Goal: Task Accomplishment & Management: Manage account settings

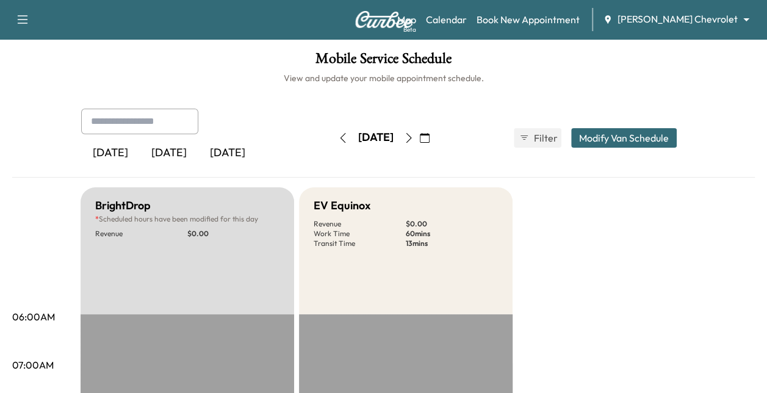
click at [430, 142] on icon "button" at bounding box center [425, 138] width 10 height 10
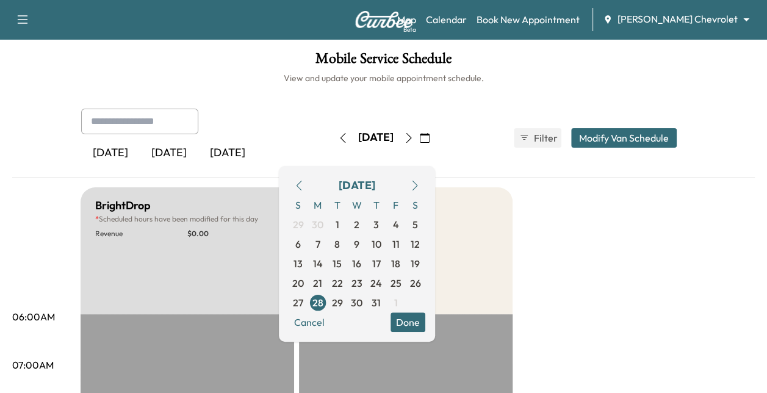
click at [435, 172] on div "[DATE] S M T W T F S 29 30 1 2 3 4 5 6 7 8 9 10 11 12 13 14 15 16 17 18 19 20 2…" at bounding box center [357, 254] width 156 height 176
click at [417, 181] on icon "button" at bounding box center [414, 186] width 5 height 10
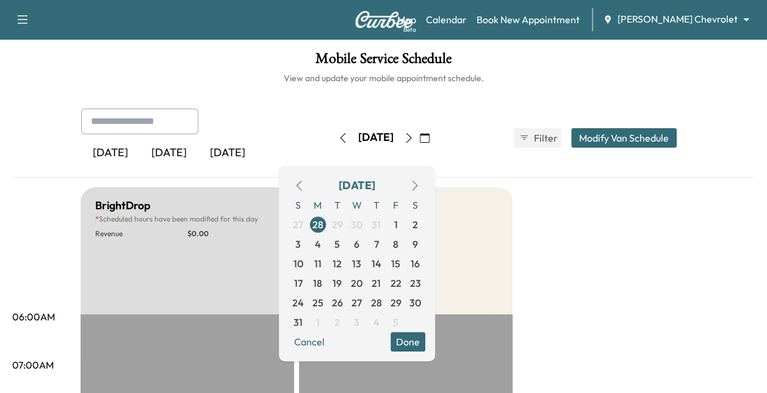
click at [417, 181] on icon "button" at bounding box center [414, 186] width 5 height 10
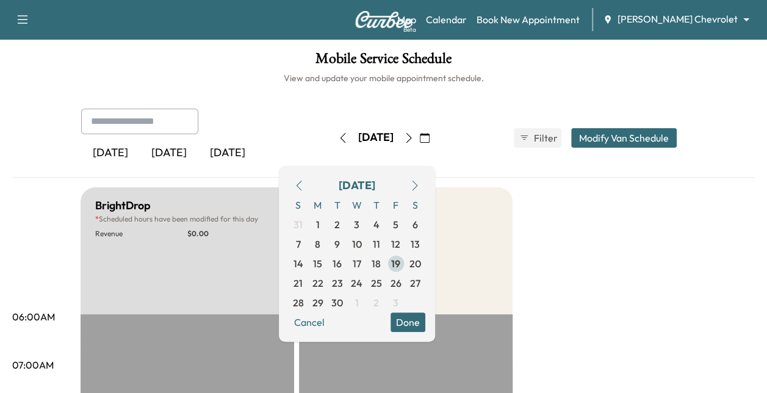
click at [400, 264] on span "19" at bounding box center [395, 263] width 9 height 15
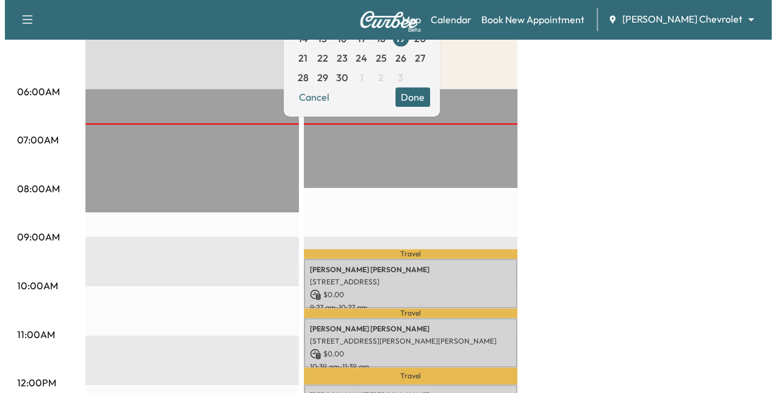
scroll to position [226, 0]
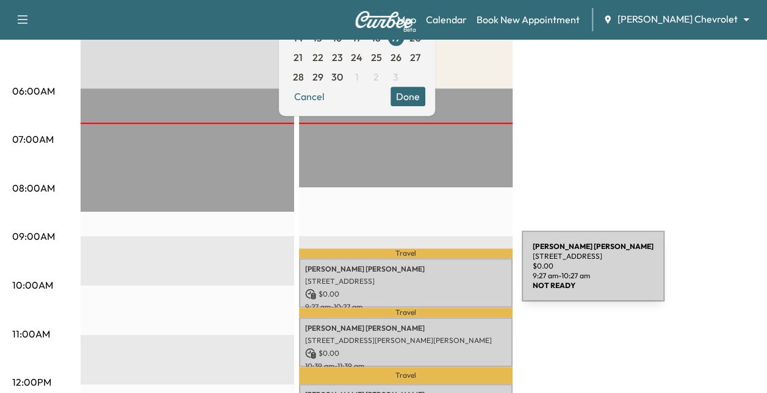
click at [430, 276] on p "[STREET_ADDRESS]" at bounding box center [405, 281] width 201 height 10
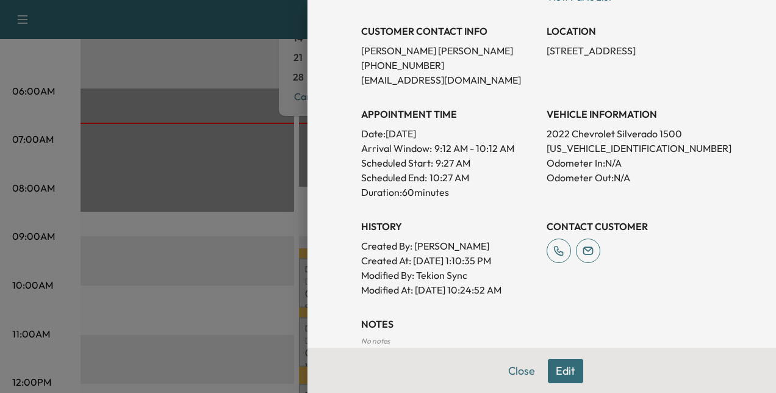
scroll to position [175, 0]
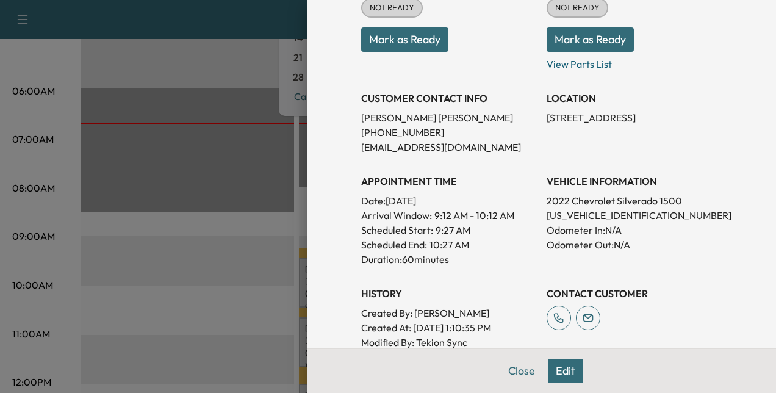
click at [569, 215] on p "[US_VEHICLE_IDENTIFICATION_NUMBER]" at bounding box center [635, 215] width 176 height 15
copy p "[US_VEHICLE_IDENTIFICATION_NUMBER]"
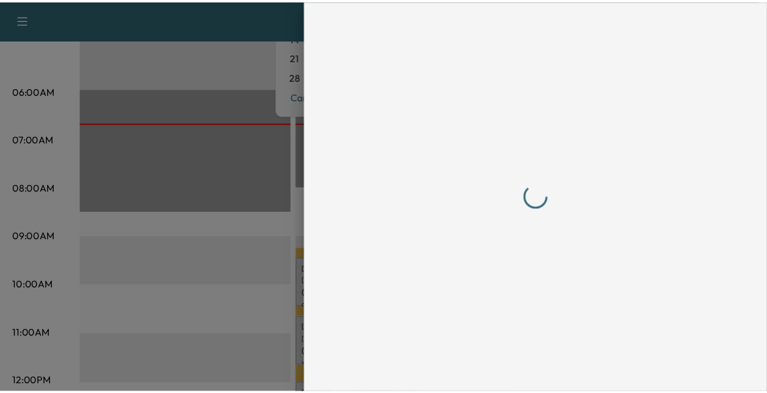
scroll to position [0, 0]
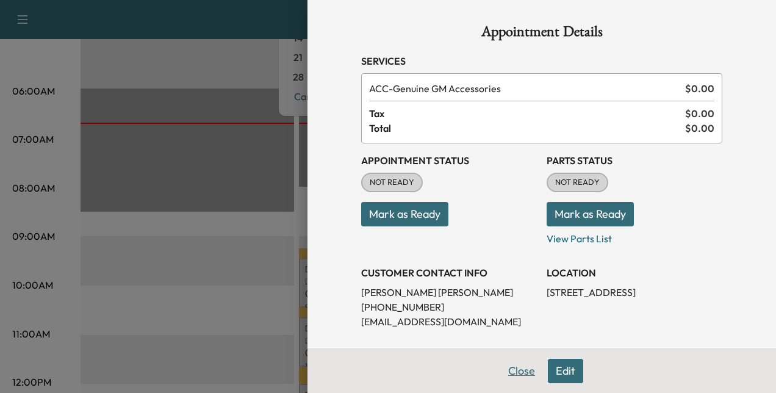
click at [516, 369] on button "Close" at bounding box center [521, 371] width 43 height 24
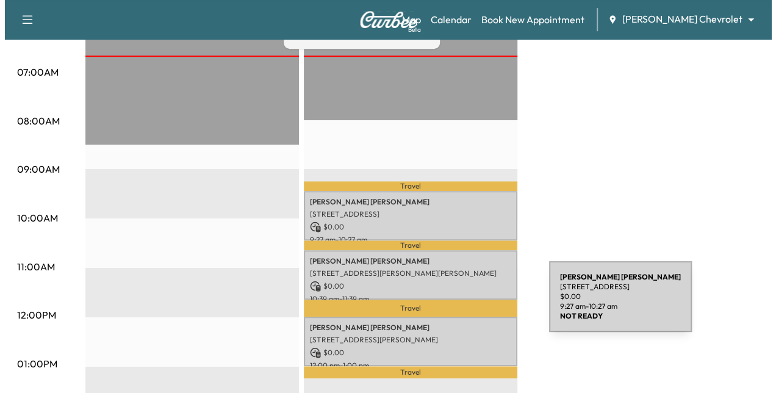
scroll to position [294, 0]
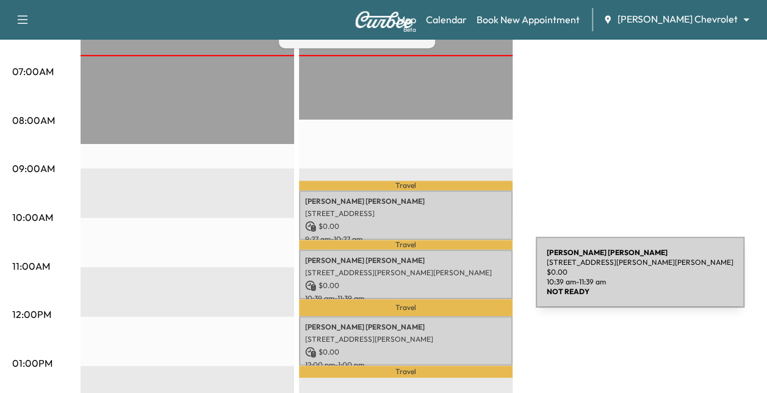
click at [444, 280] on p "$ 0.00" at bounding box center [405, 285] width 201 height 11
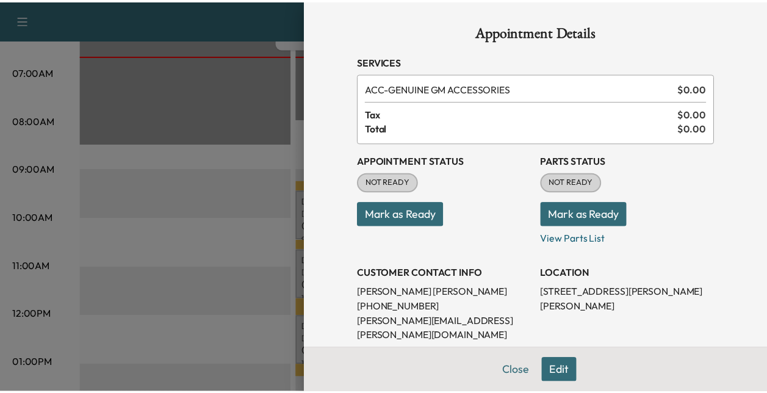
scroll to position [125, 0]
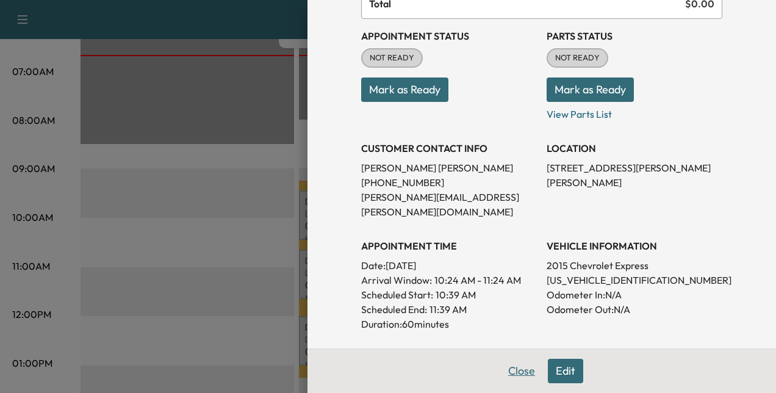
click at [508, 369] on button "Close" at bounding box center [521, 371] width 43 height 24
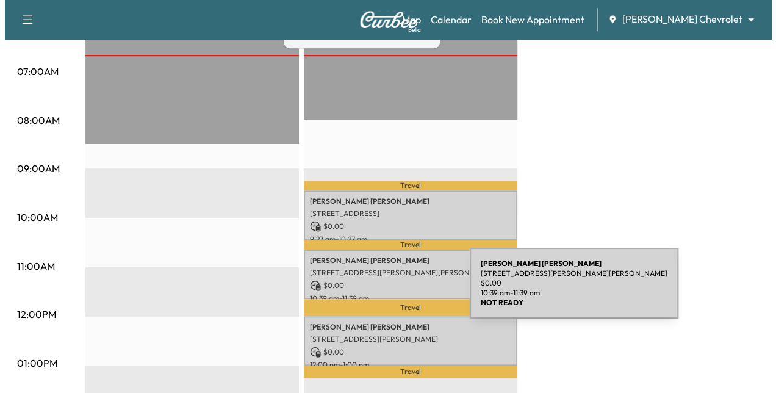
scroll to position [353, 0]
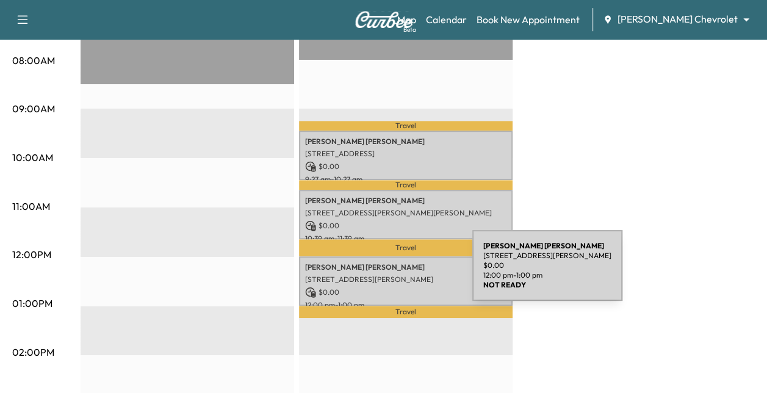
click at [382, 275] on p "[STREET_ADDRESS][PERSON_NAME]" at bounding box center [405, 280] width 201 height 10
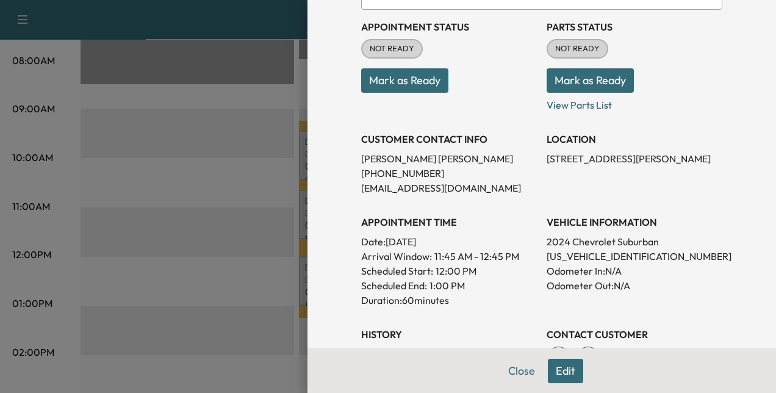
scroll to position [134, 0]
click at [566, 256] on p "[US_VEHICLE_IDENTIFICATION_NUMBER]" at bounding box center [635, 255] width 176 height 15
copy p "[US_VEHICLE_IDENTIFICATION_NUMBER]"
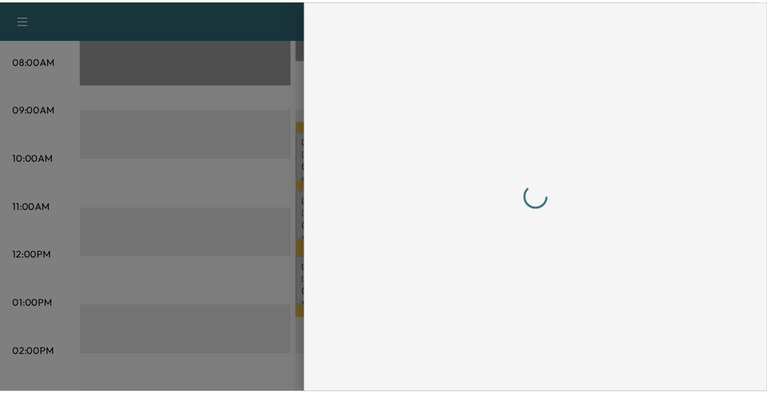
scroll to position [0, 0]
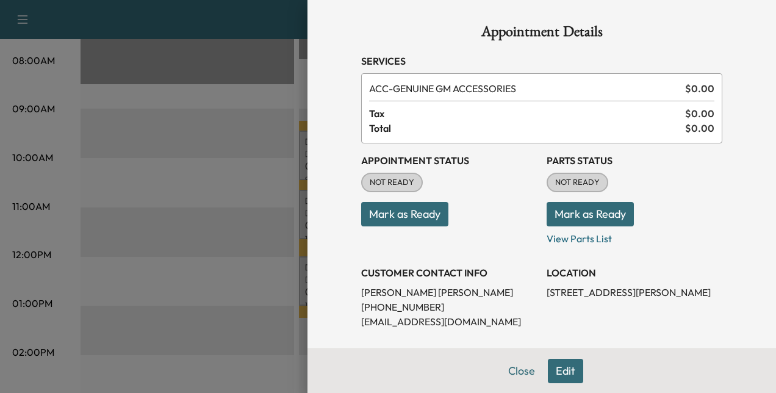
click at [427, 217] on button "Mark as Ready" at bounding box center [404, 214] width 87 height 24
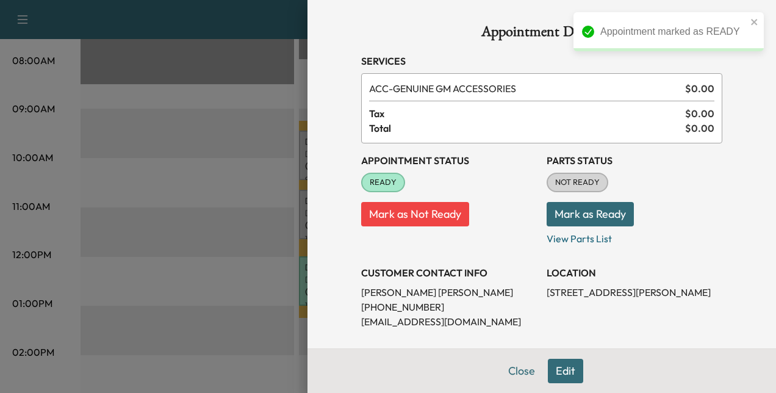
click at [532, 215] on div "Appointment Status READY Mark as Not Ready Parts Status NOT READY Mark as Ready…" at bounding box center [541, 340] width 361 height 395
click at [547, 214] on button "Mark as Ready" at bounding box center [590, 214] width 87 height 24
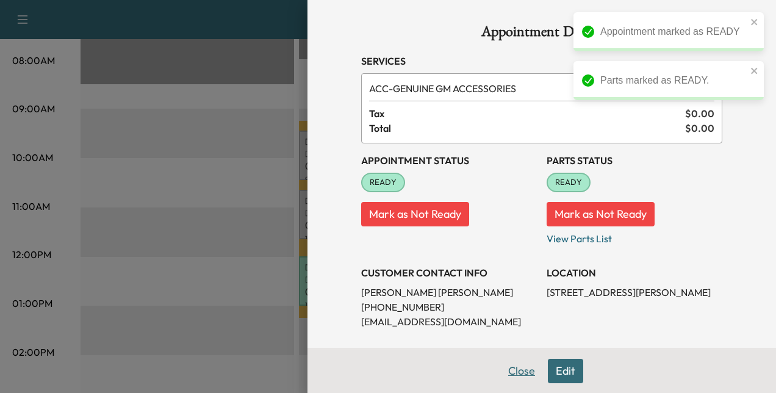
click at [513, 369] on button "Close" at bounding box center [521, 371] width 43 height 24
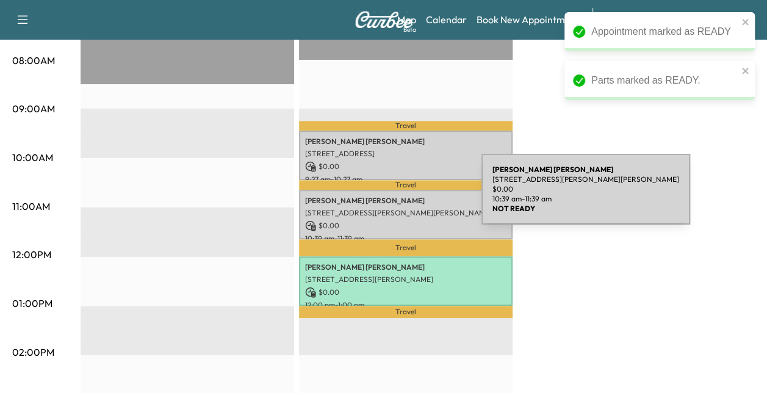
click at [391, 200] on p "[PERSON_NAME]" at bounding box center [405, 201] width 201 height 10
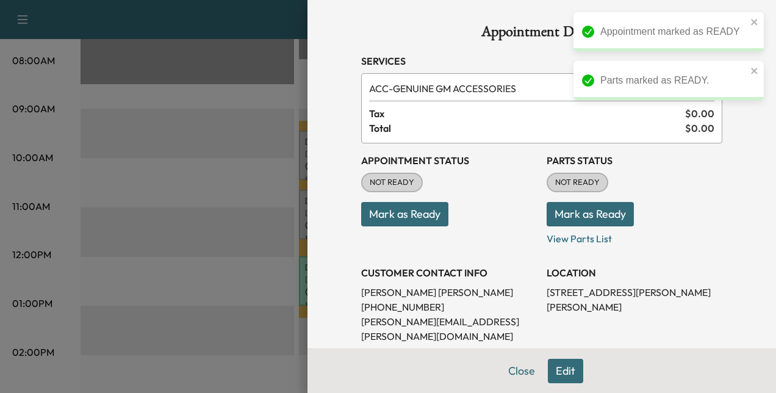
click at [397, 203] on button "Mark as Ready" at bounding box center [404, 214] width 87 height 24
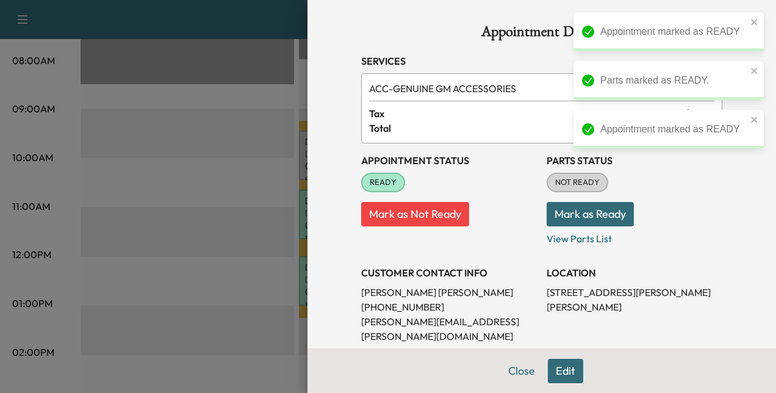
click at [561, 211] on button "Mark as Ready" at bounding box center [590, 214] width 87 height 24
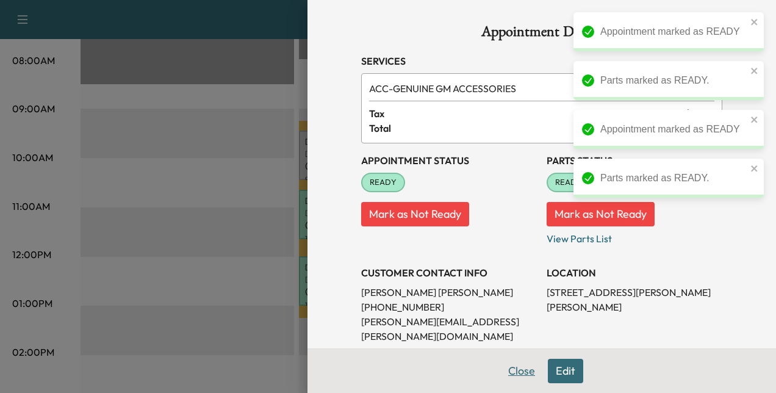
click at [515, 374] on button "Close" at bounding box center [521, 371] width 43 height 24
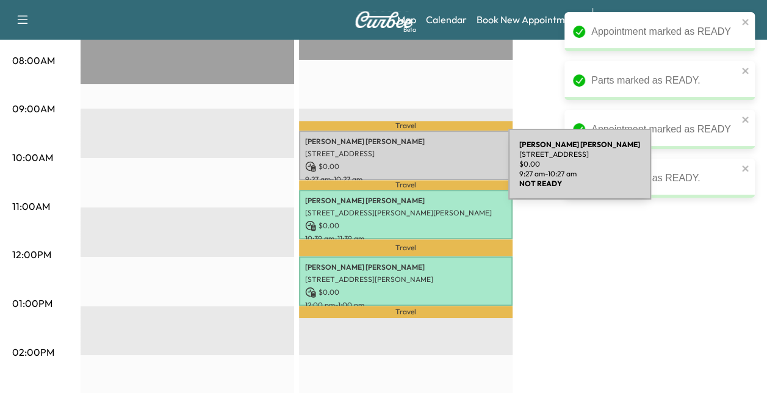
click at [414, 157] on div "[PERSON_NAME] [STREET_ADDRESS] $ 0.00 9:27 am - 10:27 am" at bounding box center [406, 155] width 214 height 49
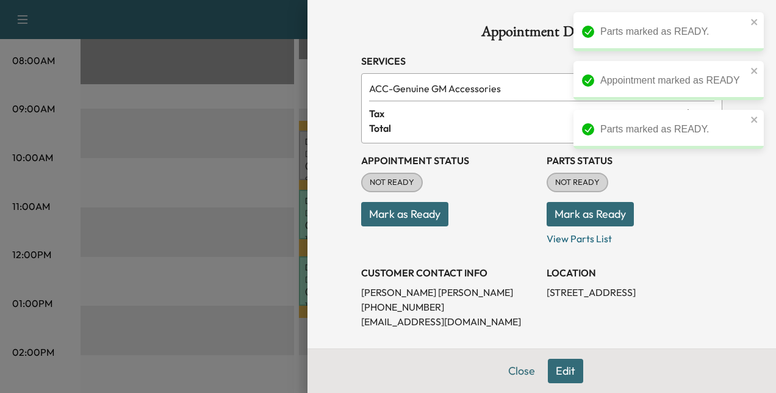
click at [401, 226] on div "Appointment Status NOT READY Mark as Ready" at bounding box center [449, 194] width 176 height 103
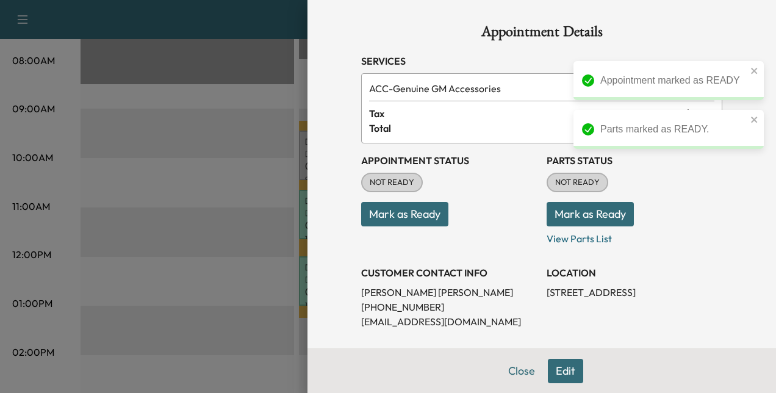
click at [408, 206] on button "Mark as Ready" at bounding box center [404, 214] width 87 height 24
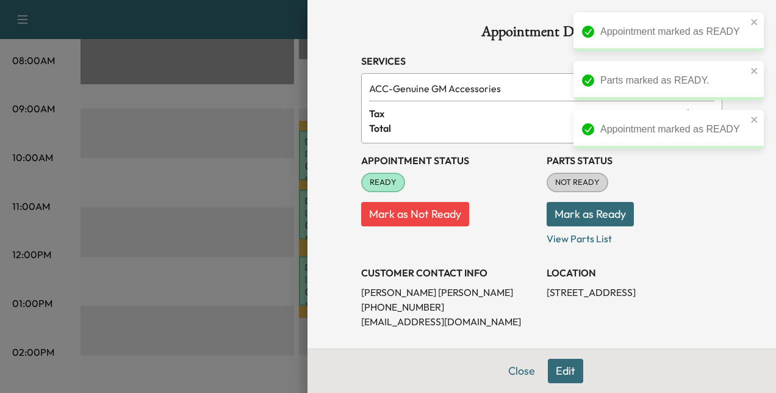
click at [566, 211] on button "Mark as Ready" at bounding box center [590, 214] width 87 height 24
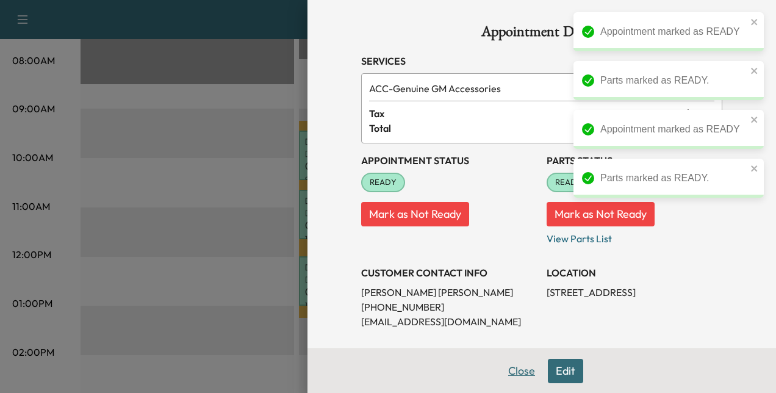
click at [516, 372] on button "Close" at bounding box center [521, 371] width 43 height 24
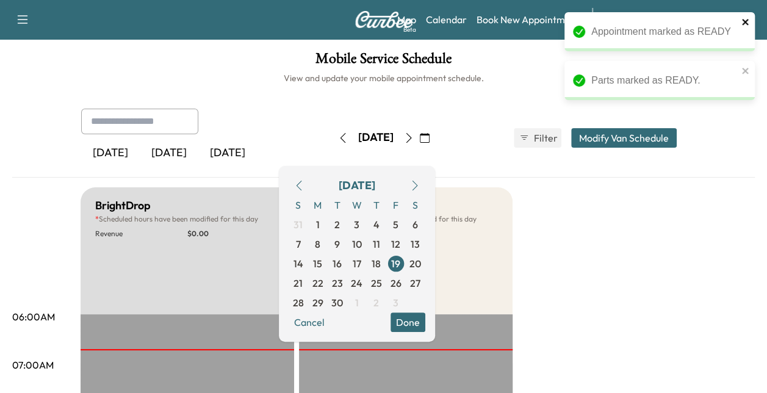
click at [743, 20] on icon "close" at bounding box center [745, 22] width 6 height 6
click at [743, 16] on div "Parts marked as READY." at bounding box center [660, 31] width 190 height 39
click at [743, 21] on icon "close" at bounding box center [745, 22] width 6 height 6
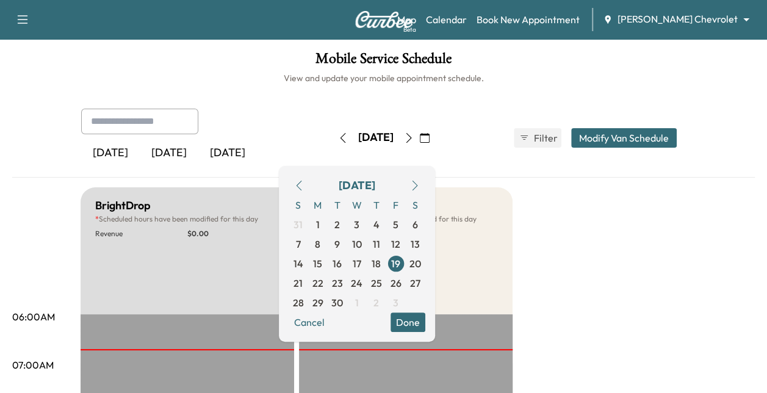
click at [743, 21] on div "Parts marked as READY." at bounding box center [659, 37] width 195 height 54
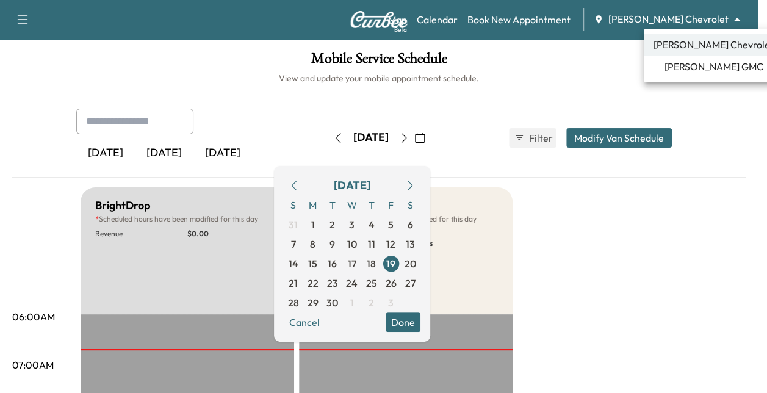
click at [732, 17] on body "Support Log Out Map Beta Calendar Book New Appointment [PERSON_NAME] Chevrolet …" at bounding box center [383, 196] width 767 height 393
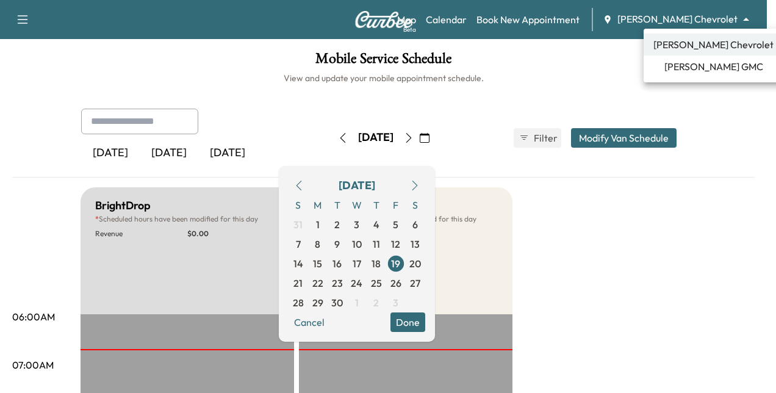
click at [700, 71] on span "[PERSON_NAME] GMC" at bounding box center [714, 66] width 99 height 15
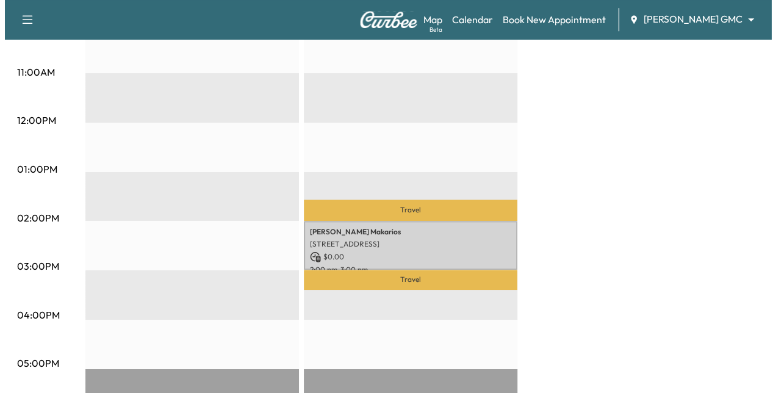
scroll to position [502, 0]
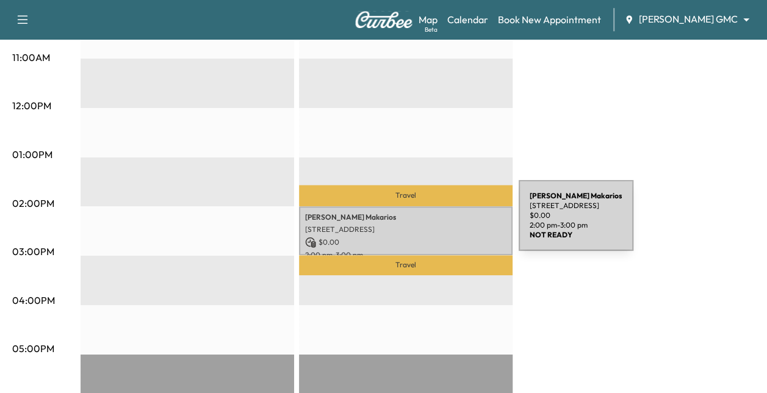
click at [421, 230] on div "[PERSON_NAME] [STREET_ADDRESS][PERSON_NAME] $ 0.00 2:00 pm - 3:00 pm" at bounding box center [406, 230] width 214 height 49
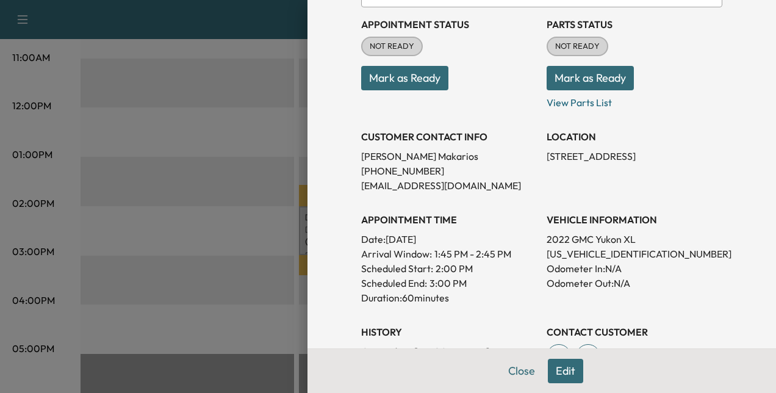
scroll to position [137, 0]
click at [605, 251] on p "[US_VEHICLE_IDENTIFICATION_NUMBER]" at bounding box center [635, 253] width 176 height 15
copy p "[US_VEHICLE_IDENTIFICATION_NUMBER]"
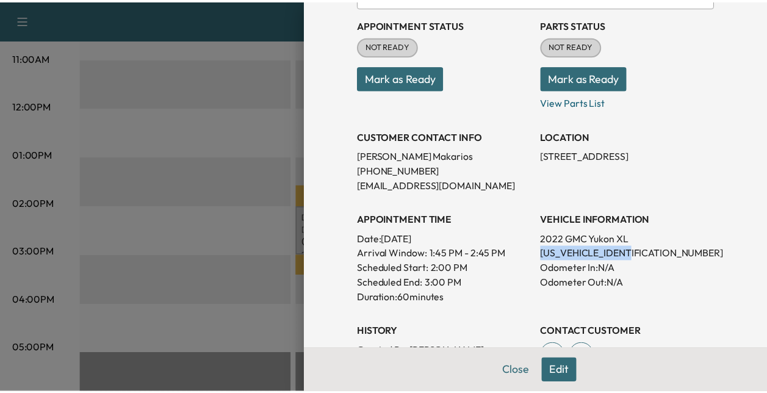
scroll to position [0, 0]
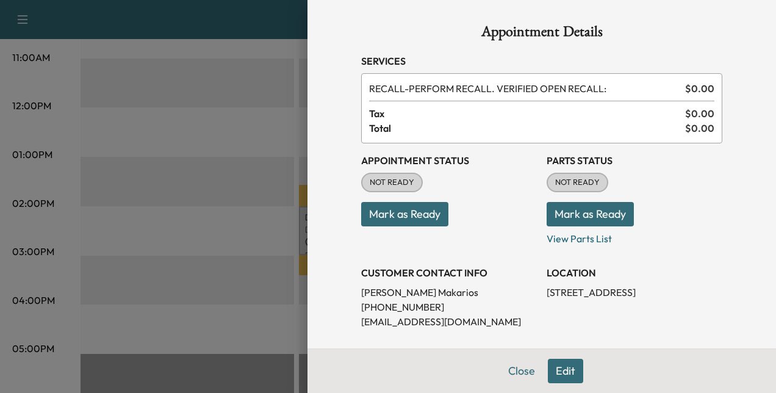
click at [413, 209] on button "Mark as Ready" at bounding box center [404, 214] width 87 height 24
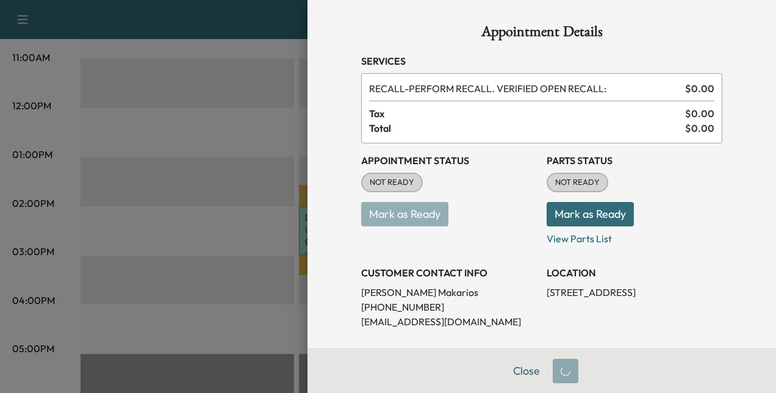
click at [567, 203] on button "Mark as Ready" at bounding box center [590, 214] width 87 height 24
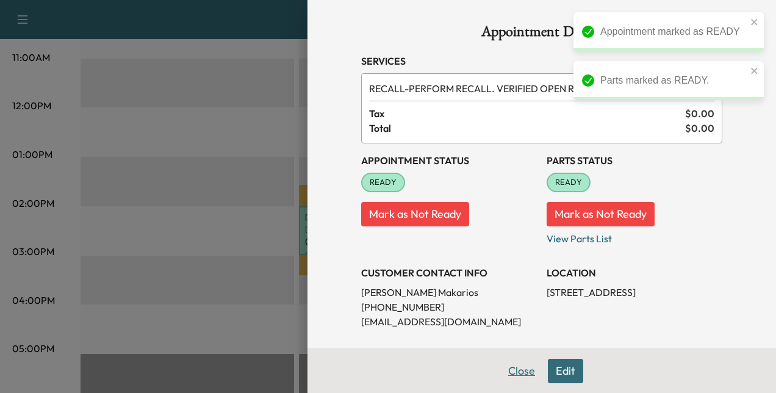
click at [511, 372] on button "Close" at bounding box center [521, 371] width 43 height 24
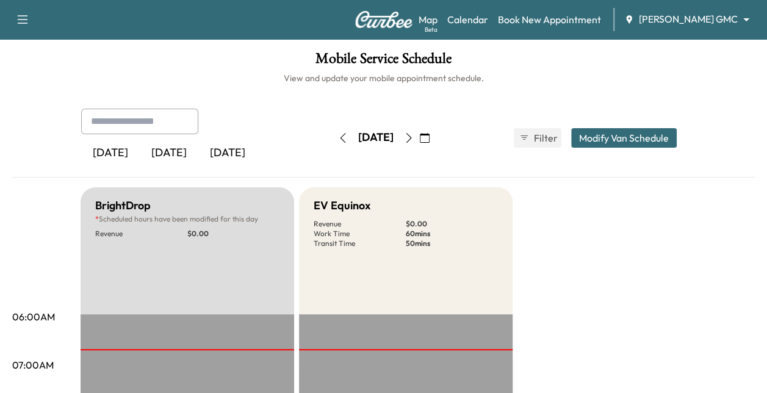
click at [338, 140] on icon "button" at bounding box center [343, 138] width 10 height 10
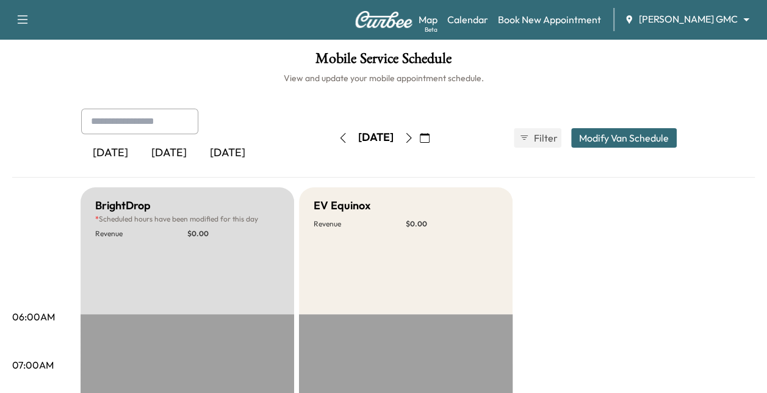
click at [414, 137] on icon "button" at bounding box center [409, 138] width 10 height 10
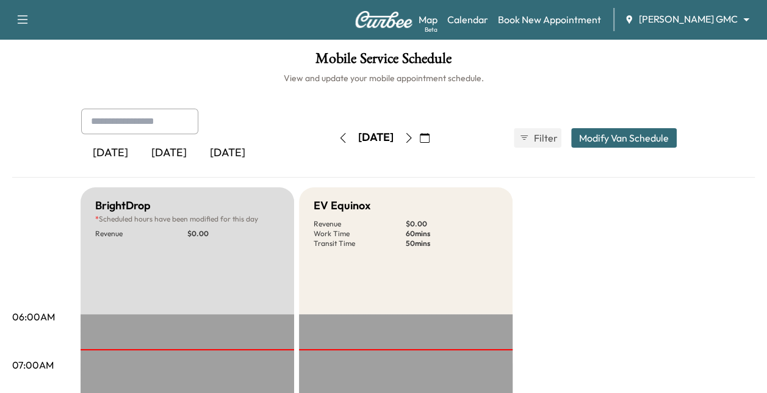
click at [662, 21] on body "Support Log Out Map Beta Calendar Book New Appointment [PERSON_NAME] GMC ******…" at bounding box center [383, 196] width 767 height 393
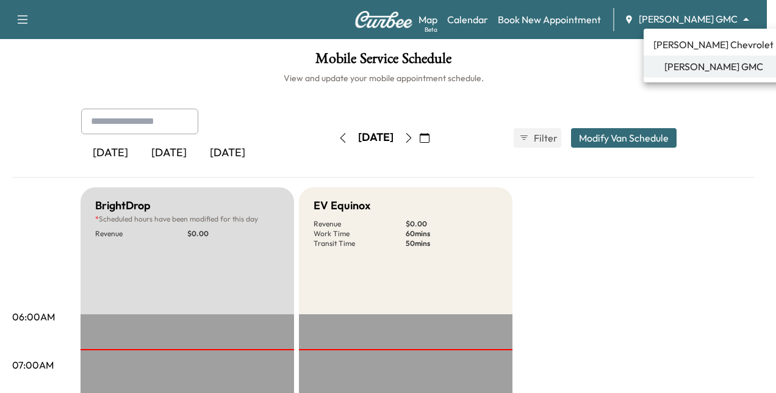
click at [698, 39] on span "[PERSON_NAME] Chevrolet" at bounding box center [714, 44] width 120 height 15
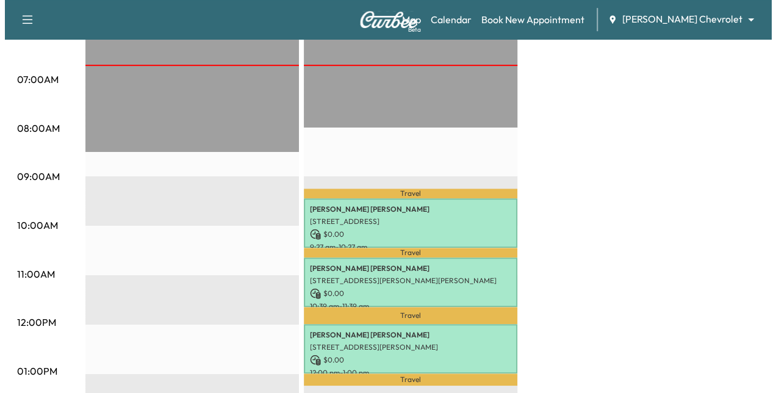
scroll to position [396, 0]
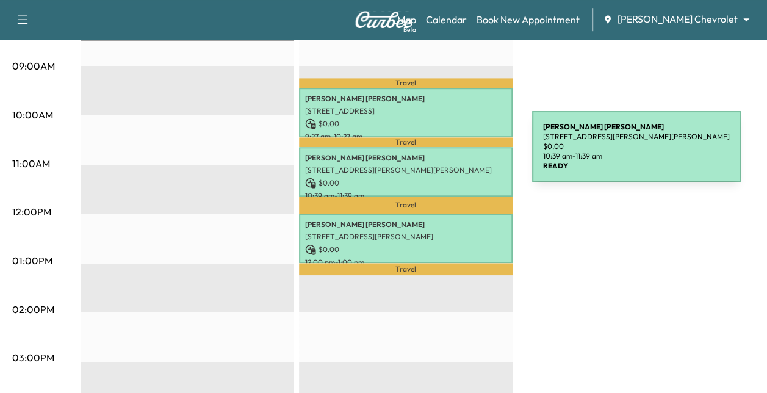
click at [439, 155] on p "[PERSON_NAME]" at bounding box center [405, 158] width 201 height 10
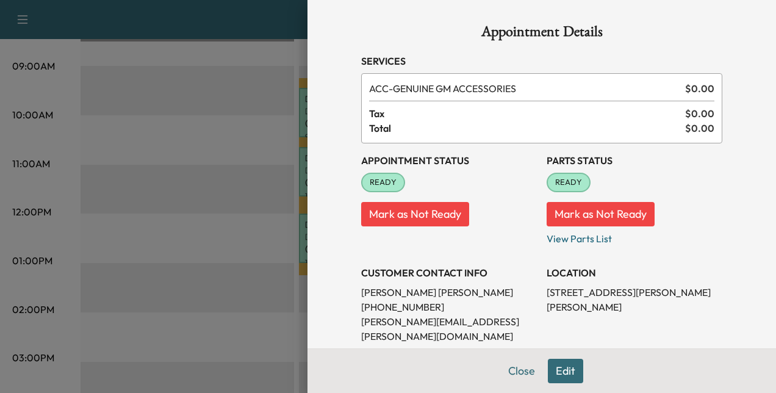
scroll to position [200, 0]
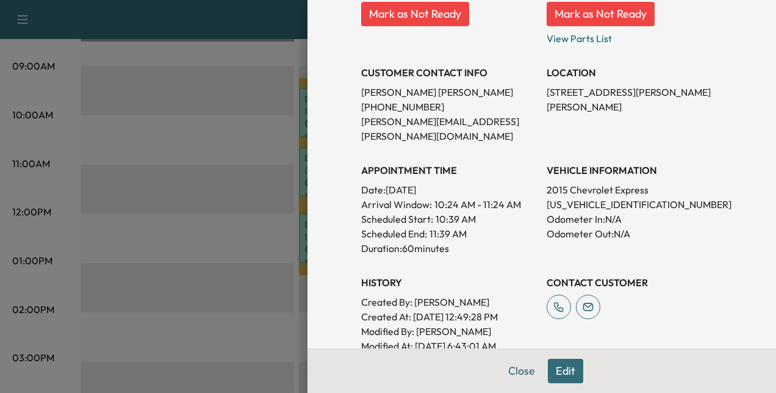
click at [570, 197] on p "[US_VEHICLE_IDENTIFICATION_NUMBER]" at bounding box center [635, 204] width 176 height 15
copy p "[US_VEHICLE_IDENTIFICATION_NUMBER]"
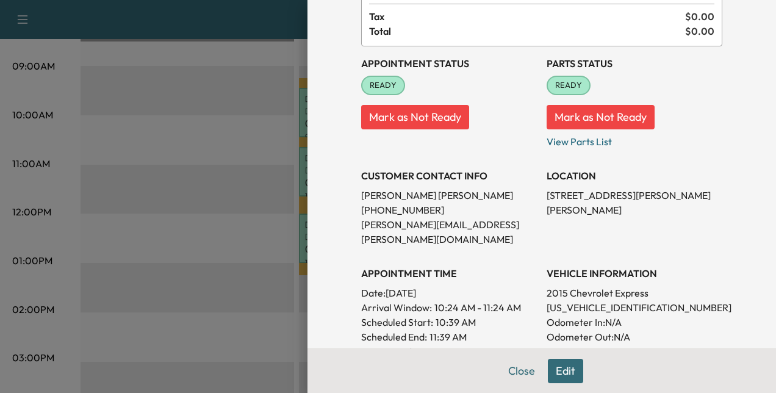
scroll to position [98, 0]
click at [586, 300] on p "[US_VEHICLE_IDENTIFICATION_NUMBER]" at bounding box center [635, 307] width 176 height 15
copy p "[US_VEHICLE_IDENTIFICATION_NUMBER]"
